Goal: Information Seeking & Learning: Learn about a topic

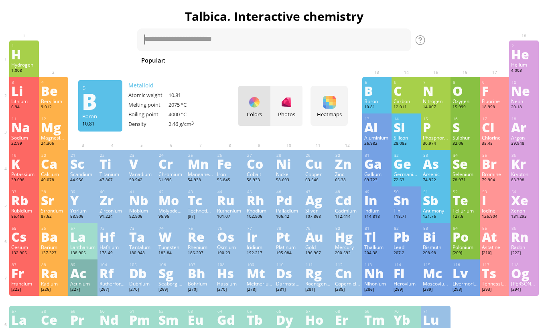
click at [373, 109] on div "10.81" at bounding box center [376, 107] width 25 height 6
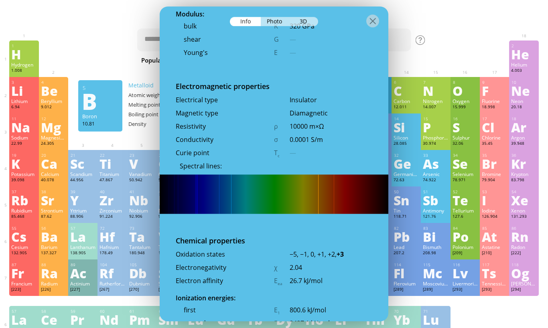
scroll to position [1325, 0]
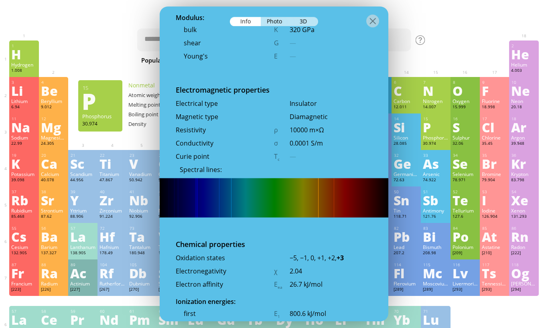
click at [433, 128] on div "P" at bounding box center [435, 127] width 25 height 13
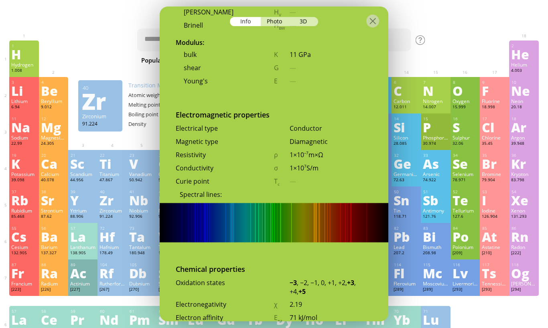
click at [118, 207] on div "Zr" at bounding box center [111, 200] width 25 height 13
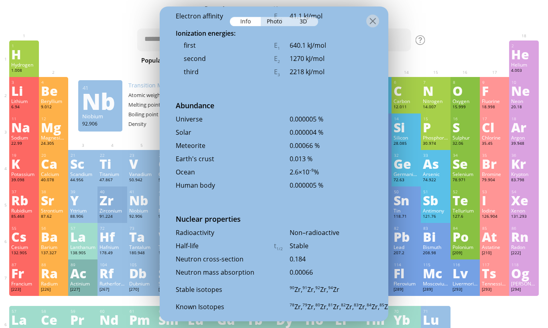
scroll to position [1692, 0]
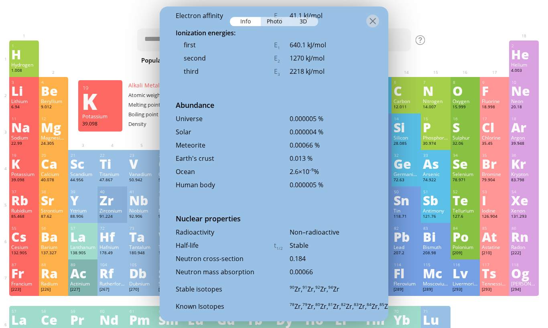
click at [23, 170] on div "K" at bounding box center [23, 163] width 25 height 13
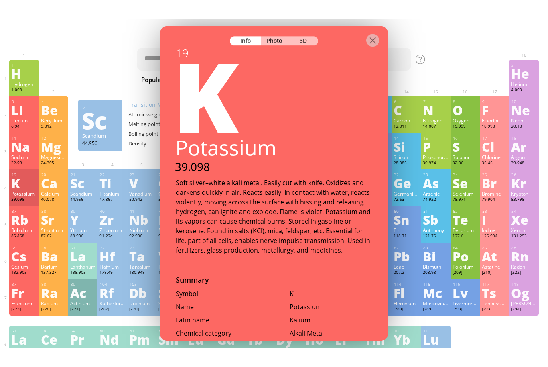
scroll to position [0, 0]
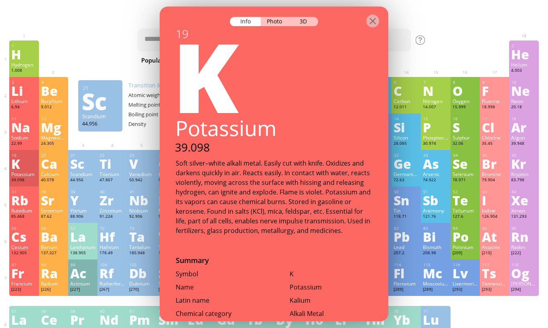
click at [121, 168] on div "Ti" at bounding box center [111, 163] width 25 height 13
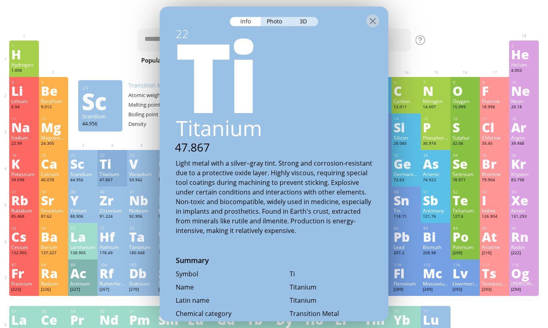
click at [97, 53] on div at bounding box center [111, 47] width 29 height 12
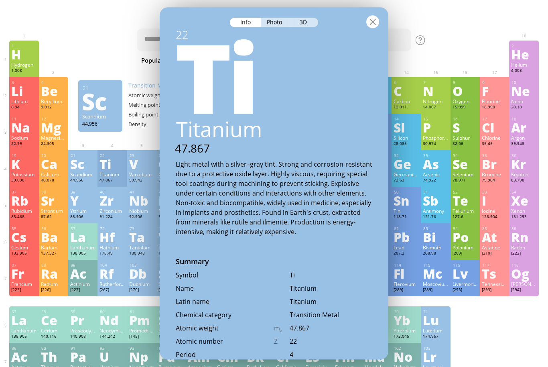
click at [374, 15] on div at bounding box center [372, 21] width 13 height 13
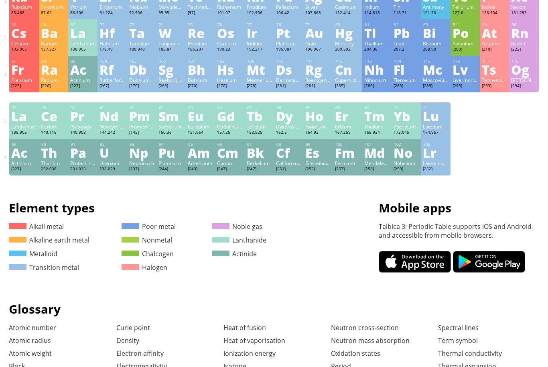
scroll to position [205, 0]
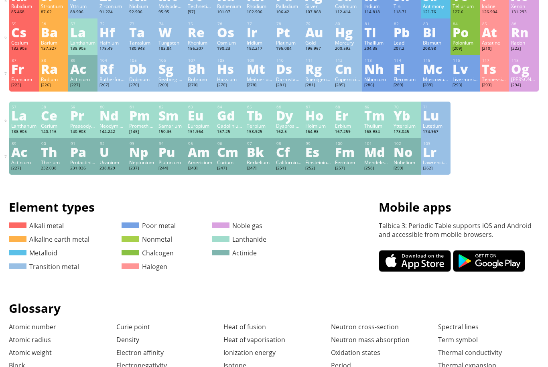
click at [521, 82] on div "[PERSON_NAME]" at bounding box center [523, 79] width 25 height 6
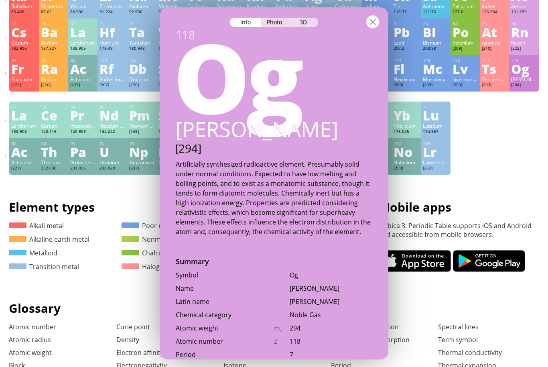
click at [374, 23] on div at bounding box center [372, 21] width 13 height 13
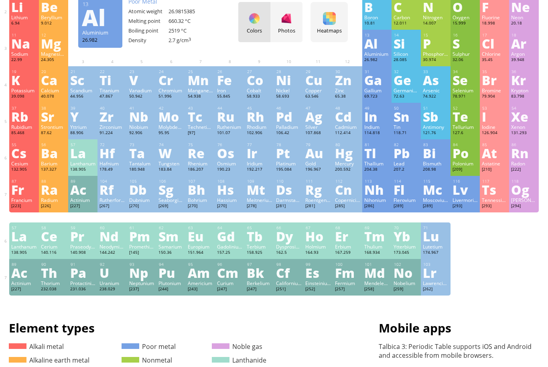
scroll to position [0, 0]
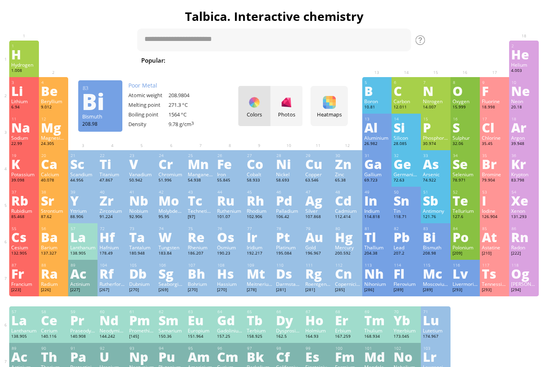
click at [435, 239] on div "Bi" at bounding box center [435, 236] width 25 height 13
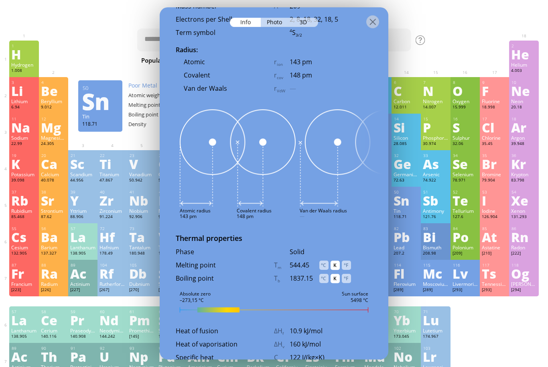
scroll to position [773, 0]
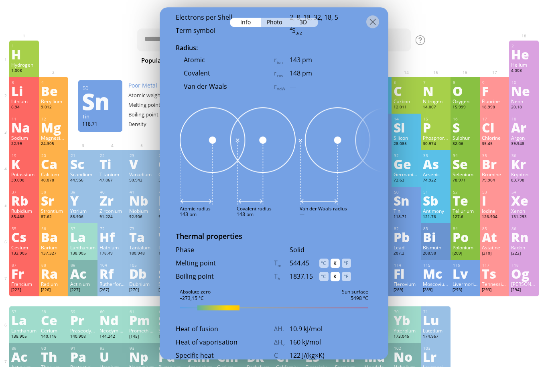
click at [269, 18] on div "Photo" at bounding box center [275, 22] width 29 height 9
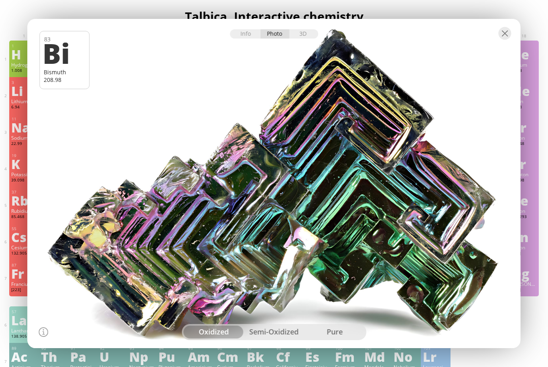
click at [300, 35] on div "3D" at bounding box center [303, 33] width 29 height 9
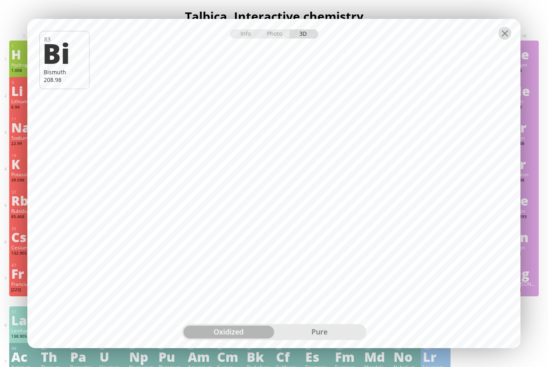
click at [506, 35] on div at bounding box center [505, 33] width 13 height 13
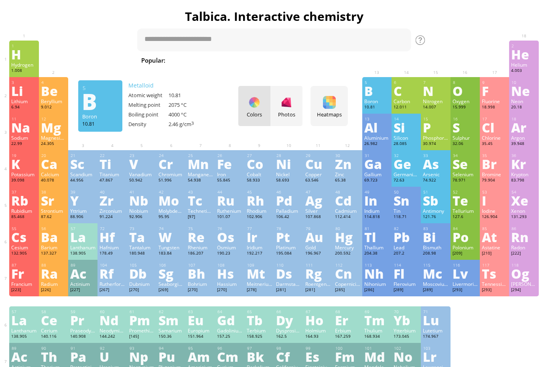
click at [286, 104] on div at bounding box center [286, 102] width 13 height 13
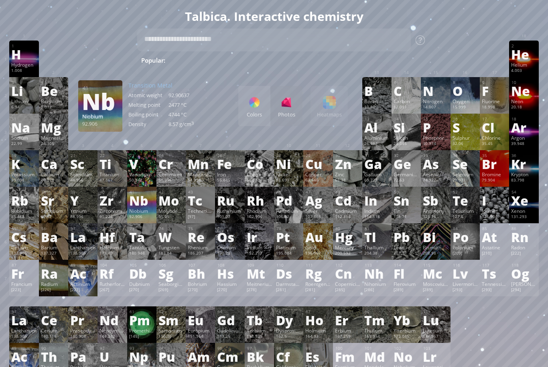
click at [133, 207] on div "Nb" at bounding box center [141, 200] width 25 height 13
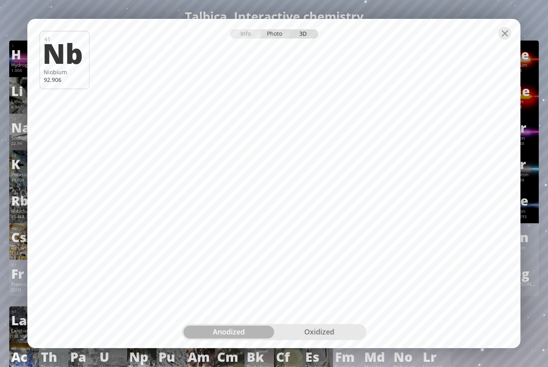
click at [267, 34] on div "Photo" at bounding box center [275, 33] width 29 height 9
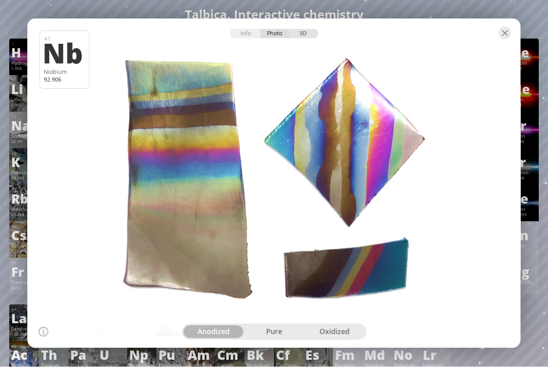
click at [311, 34] on div "3D" at bounding box center [303, 33] width 29 height 9
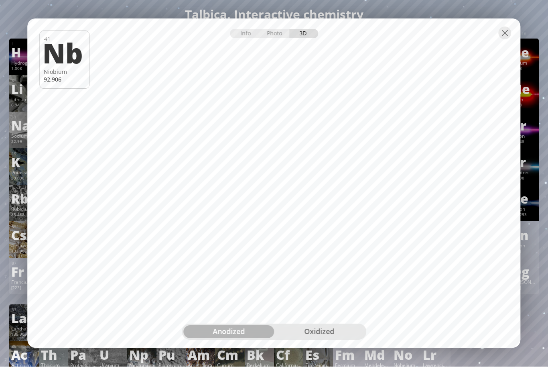
scroll to position [2, 0]
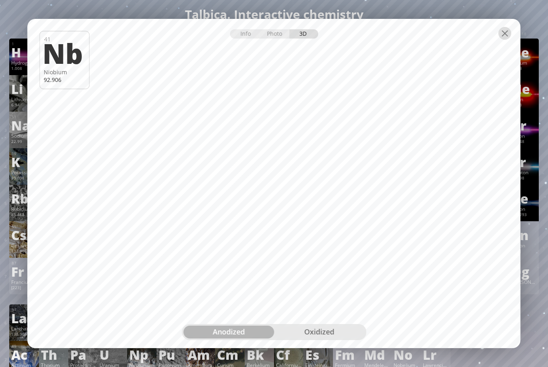
click at [504, 34] on div at bounding box center [505, 33] width 13 height 13
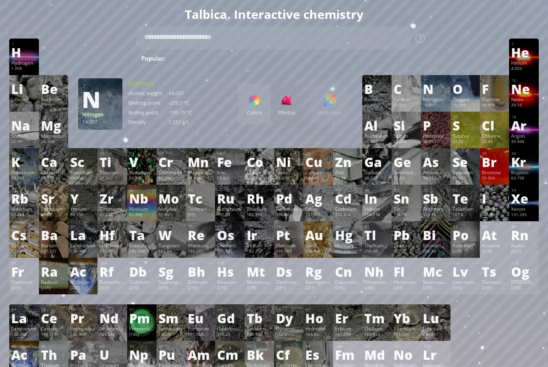
click at [435, 99] on div "Nitrogen" at bounding box center [435, 99] width 25 height 6
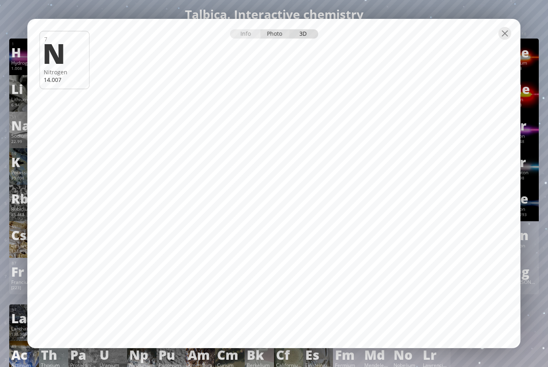
click at [277, 33] on div "Photo" at bounding box center [275, 33] width 29 height 9
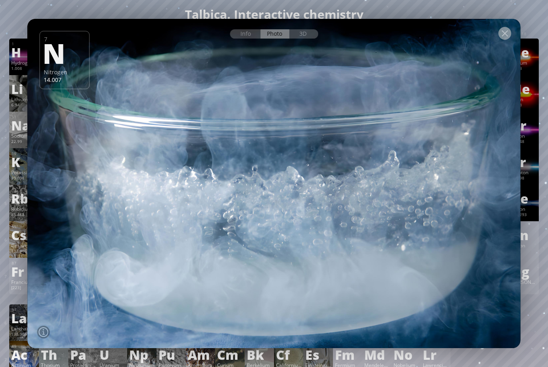
click at [506, 34] on div at bounding box center [505, 33] width 13 height 13
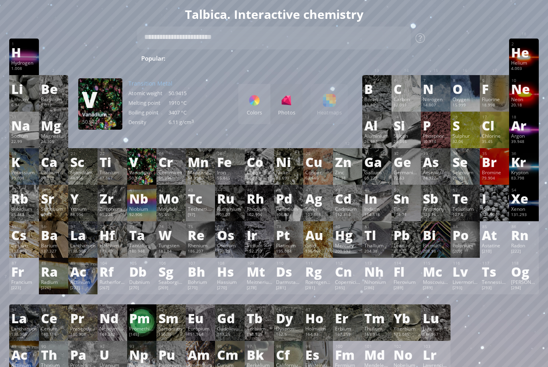
click at [146, 173] on div "Vanadium" at bounding box center [141, 172] width 25 height 6
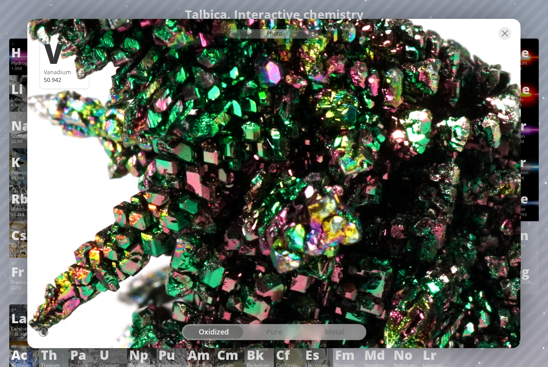
click at [297, 33] on div "3D" at bounding box center [303, 33] width 29 height 9
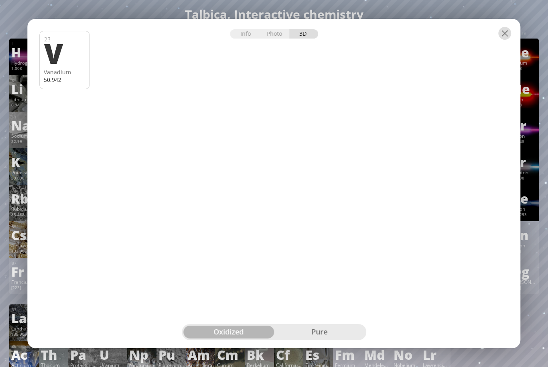
click at [503, 30] on div at bounding box center [505, 33] width 13 height 13
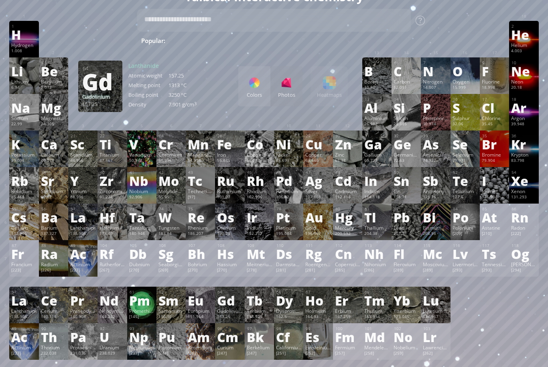
scroll to position [20, 0]
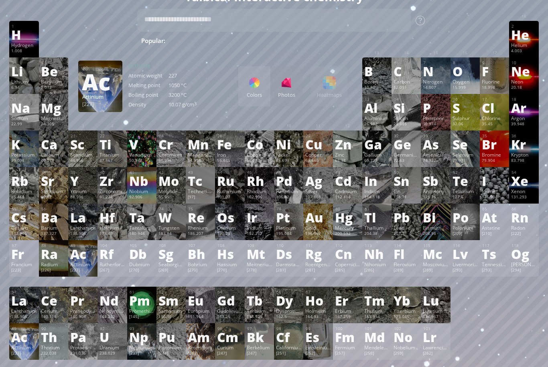
click at [21, 343] on div "Ac" at bounding box center [23, 336] width 25 height 13
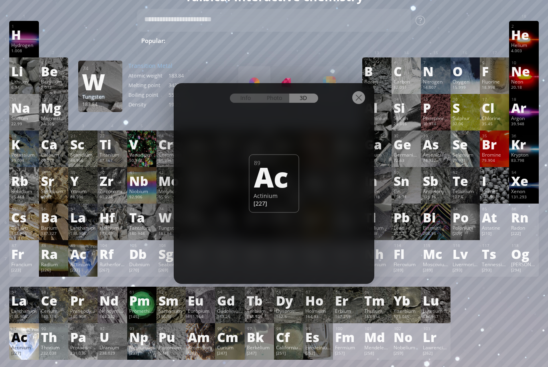
click at [270, 103] on div "Photo" at bounding box center [275, 97] width 29 height 9
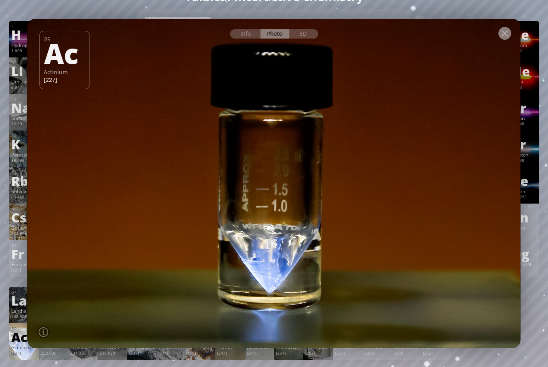
click at [507, 40] on div at bounding box center [505, 33] width 13 height 13
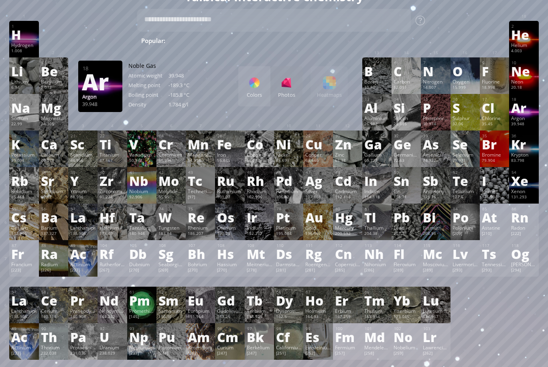
click at [522, 121] on div "Argon" at bounding box center [523, 118] width 25 height 6
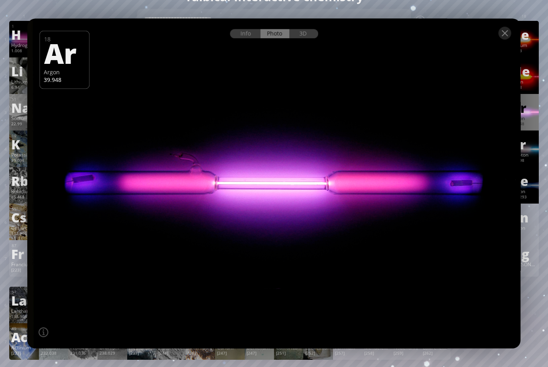
drag, startPoint x: 348, startPoint y: 206, endPoint x: 266, endPoint y: 190, distance: 83.7
click at [255, 204] on div at bounding box center [274, 183] width 498 height 332
click at [296, 39] on div "3D" at bounding box center [303, 33] width 29 height 9
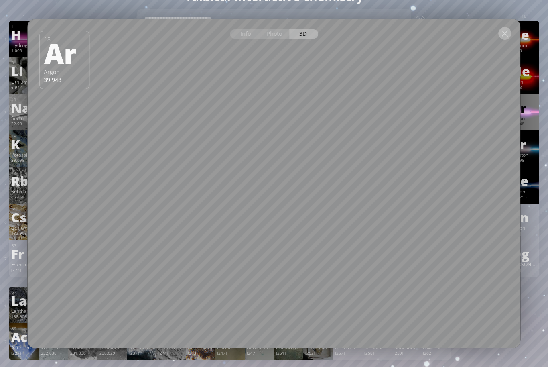
click at [503, 40] on div at bounding box center [505, 33] width 13 height 13
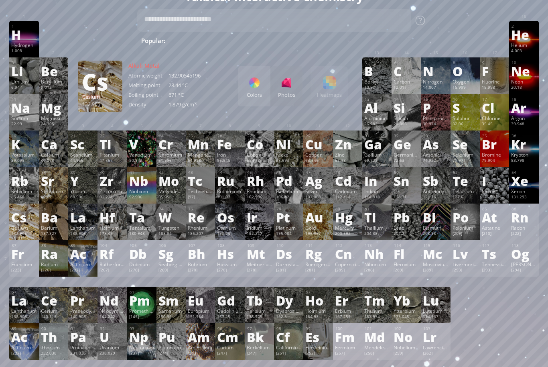
click at [26, 223] on div "Cs" at bounding box center [23, 217] width 25 height 13
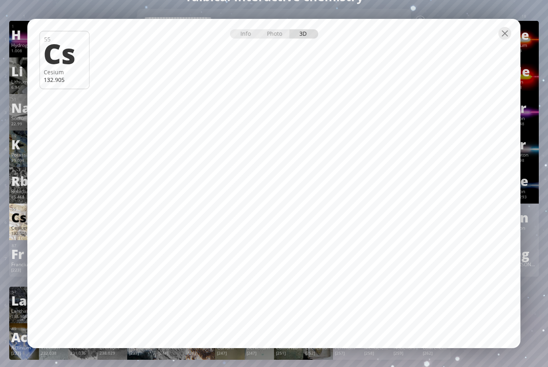
click at [277, 39] on div "Photo" at bounding box center [275, 33] width 29 height 9
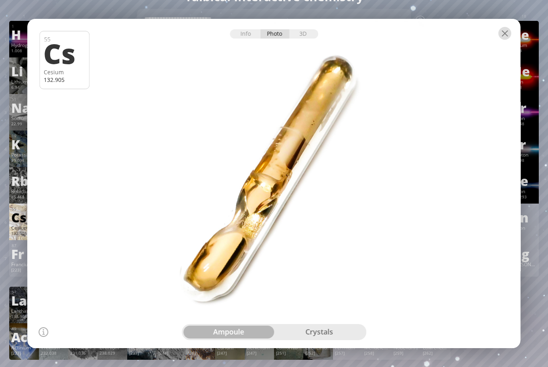
click at [504, 40] on div at bounding box center [505, 33] width 13 height 13
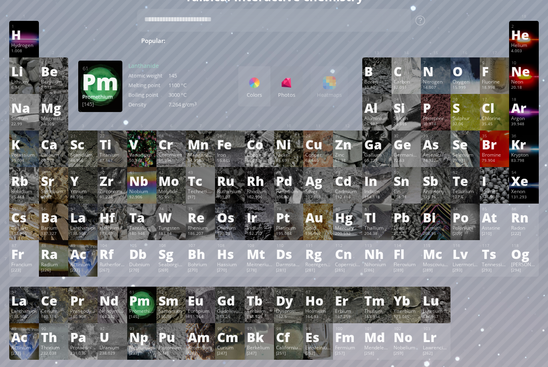
click at [147, 306] on div "Pm" at bounding box center [141, 300] width 25 height 13
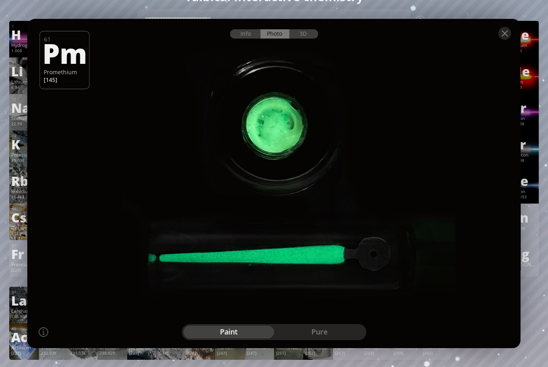
click at [306, 39] on div "3D" at bounding box center [303, 33] width 29 height 9
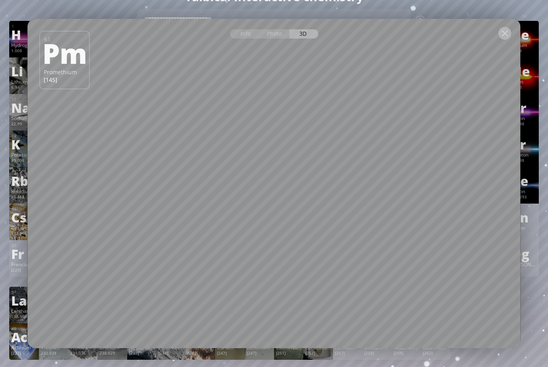
click at [504, 40] on div at bounding box center [505, 33] width 13 height 13
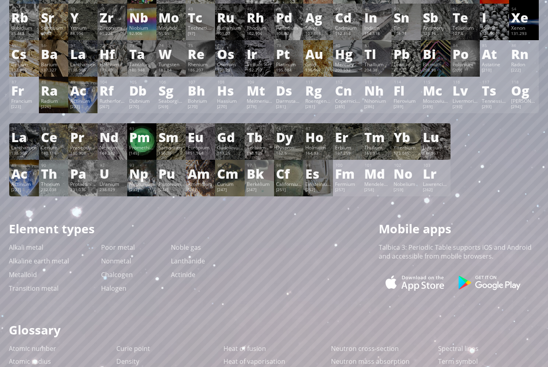
scroll to position [0, 0]
